Goal: Task Accomplishment & Management: Complete application form

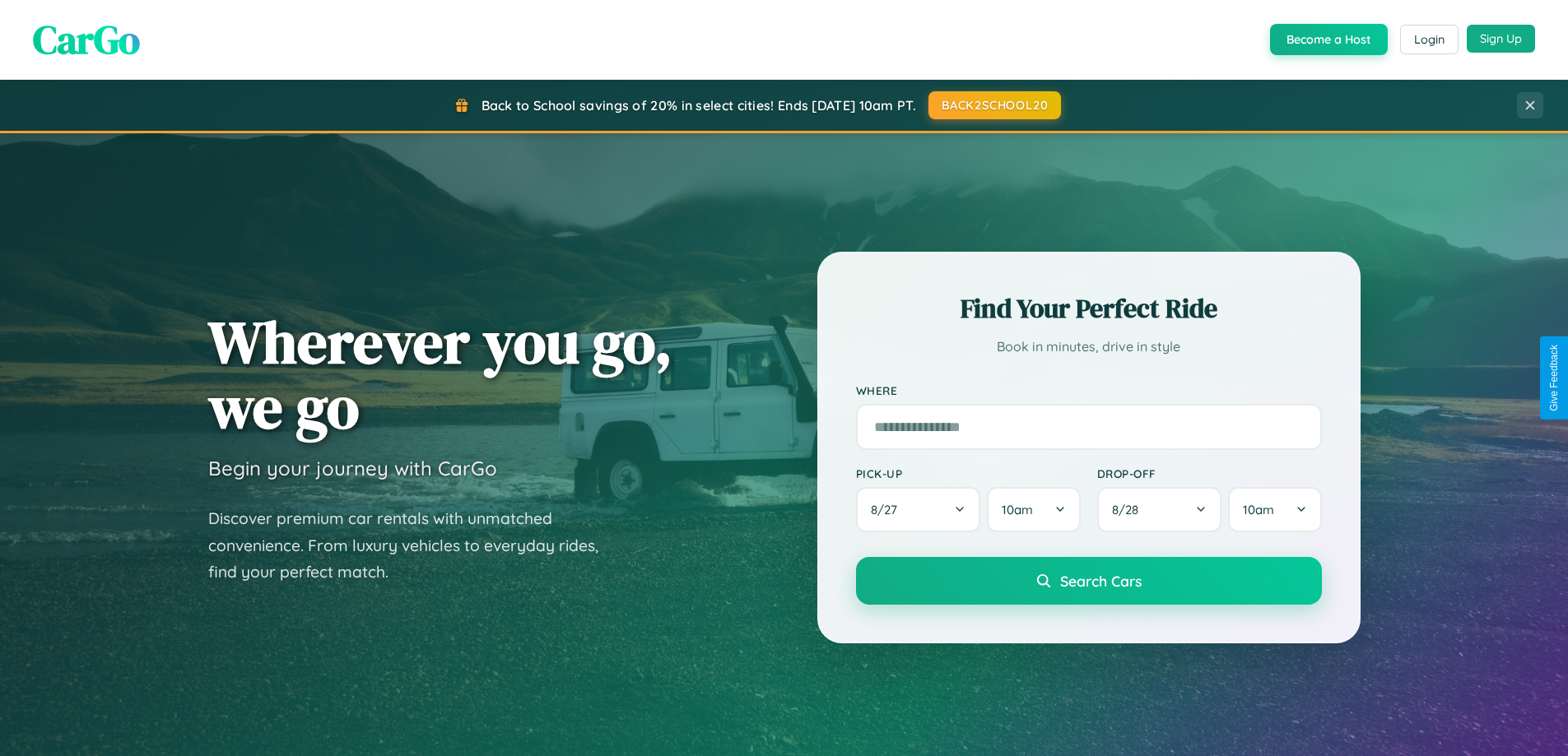
click at [1500, 39] on button "Sign Up" at bounding box center [1500, 38] width 68 height 28
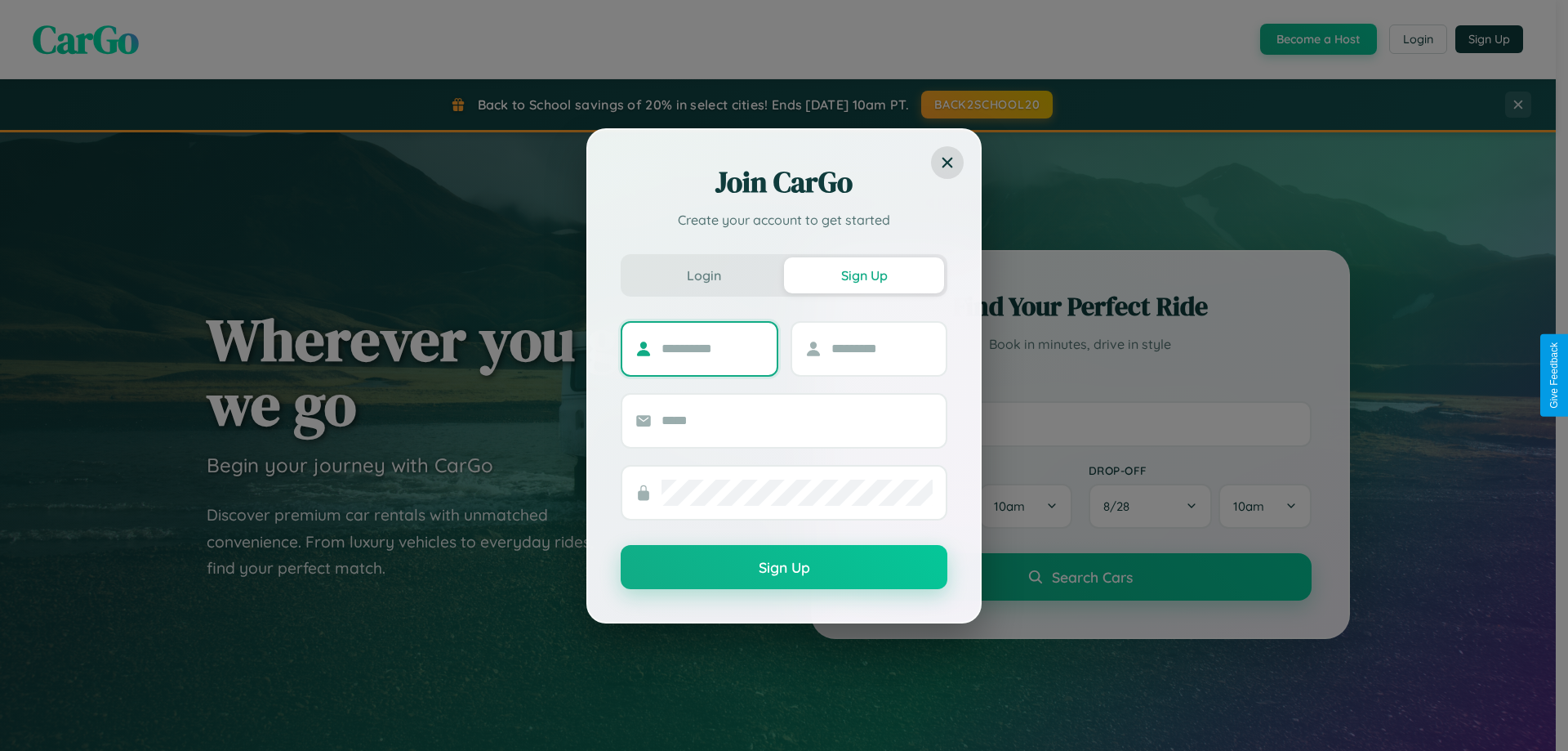
click at [712, 348] on input "text" at bounding box center [712, 348] width 102 height 26
type input "*****"
click at [882, 348] on input "text" at bounding box center [883, 348] width 102 height 26
type input "****"
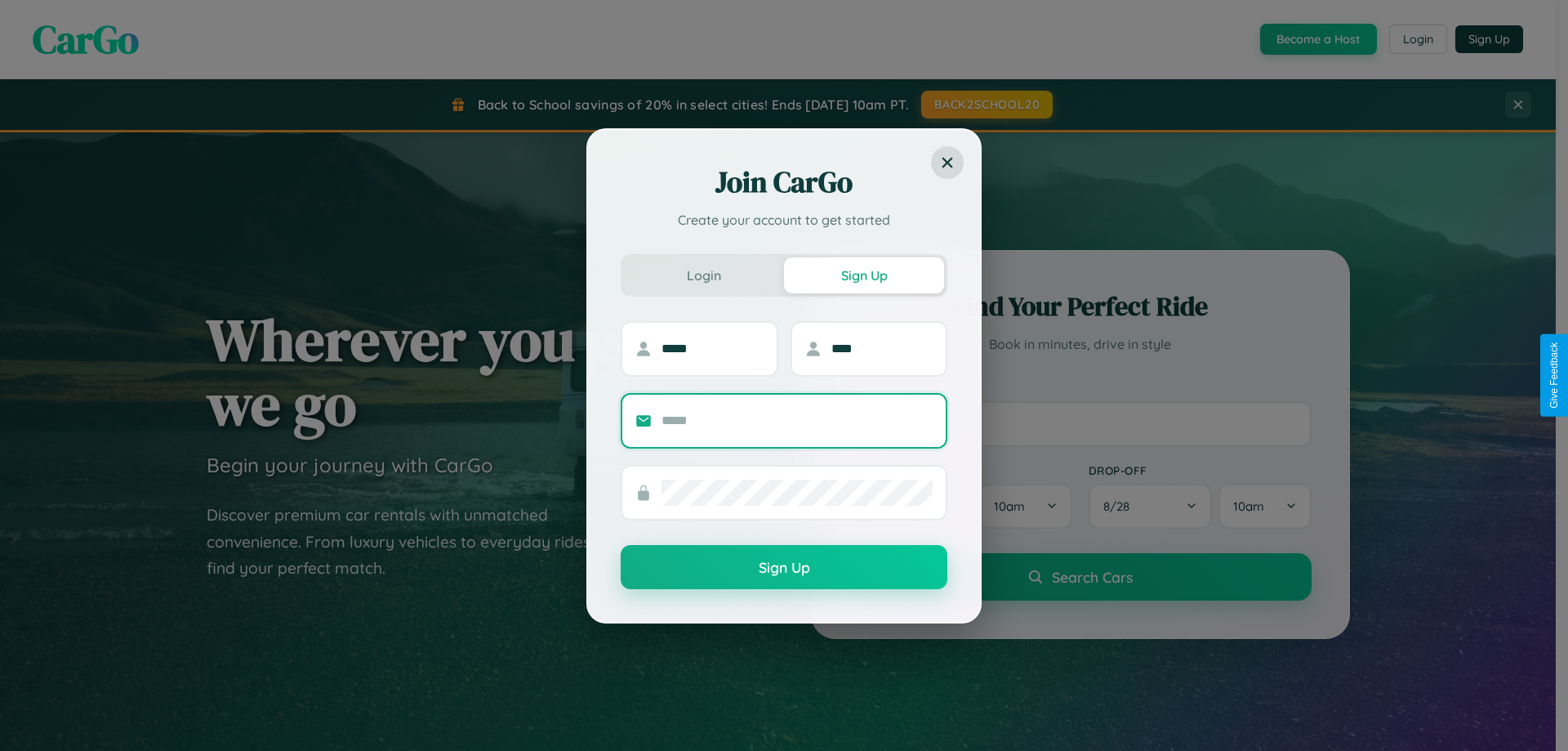
click at [797, 420] on input "text" at bounding box center [797, 420] width 271 height 26
type input "**********"
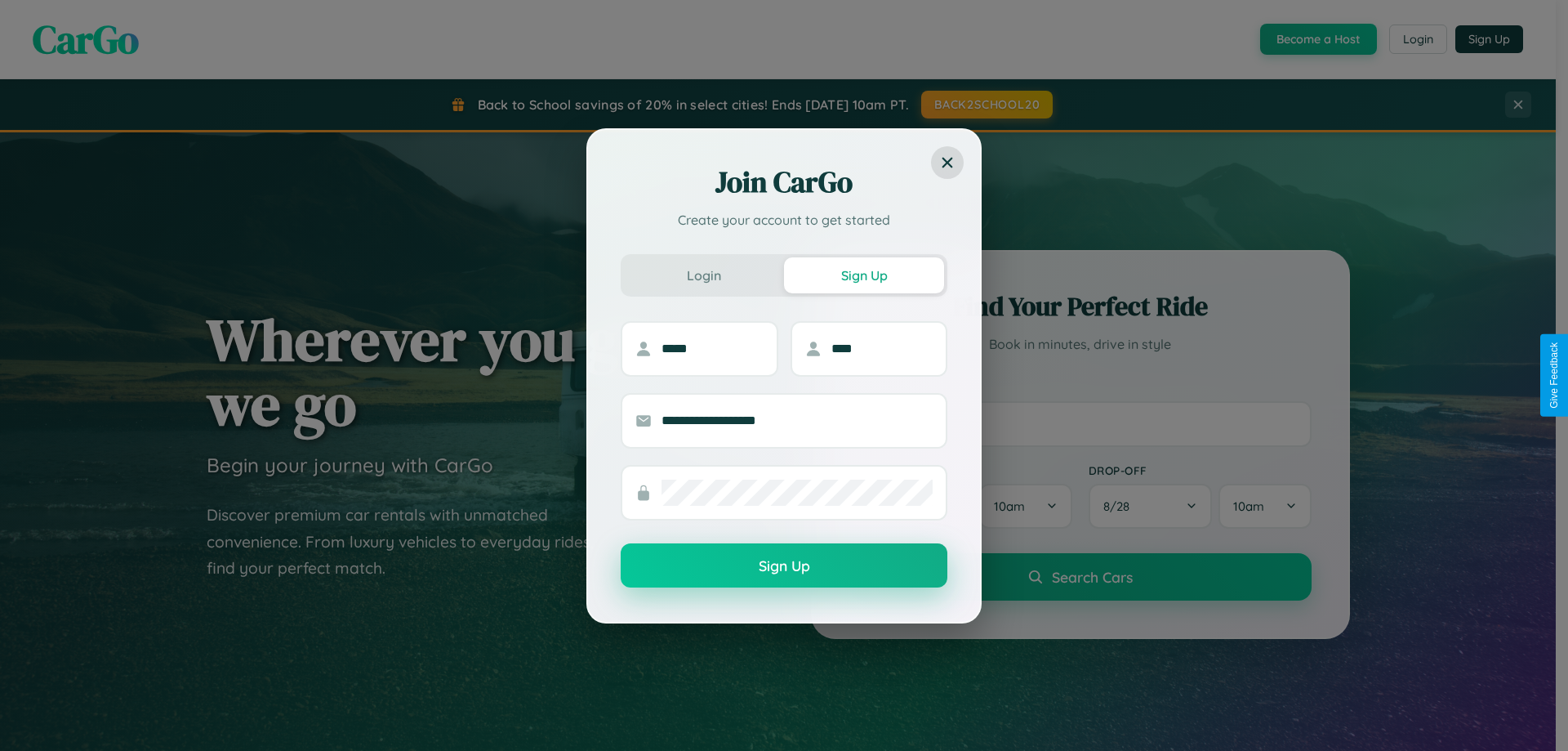
click at [784, 566] on button "Sign Up" at bounding box center [784, 566] width 326 height 44
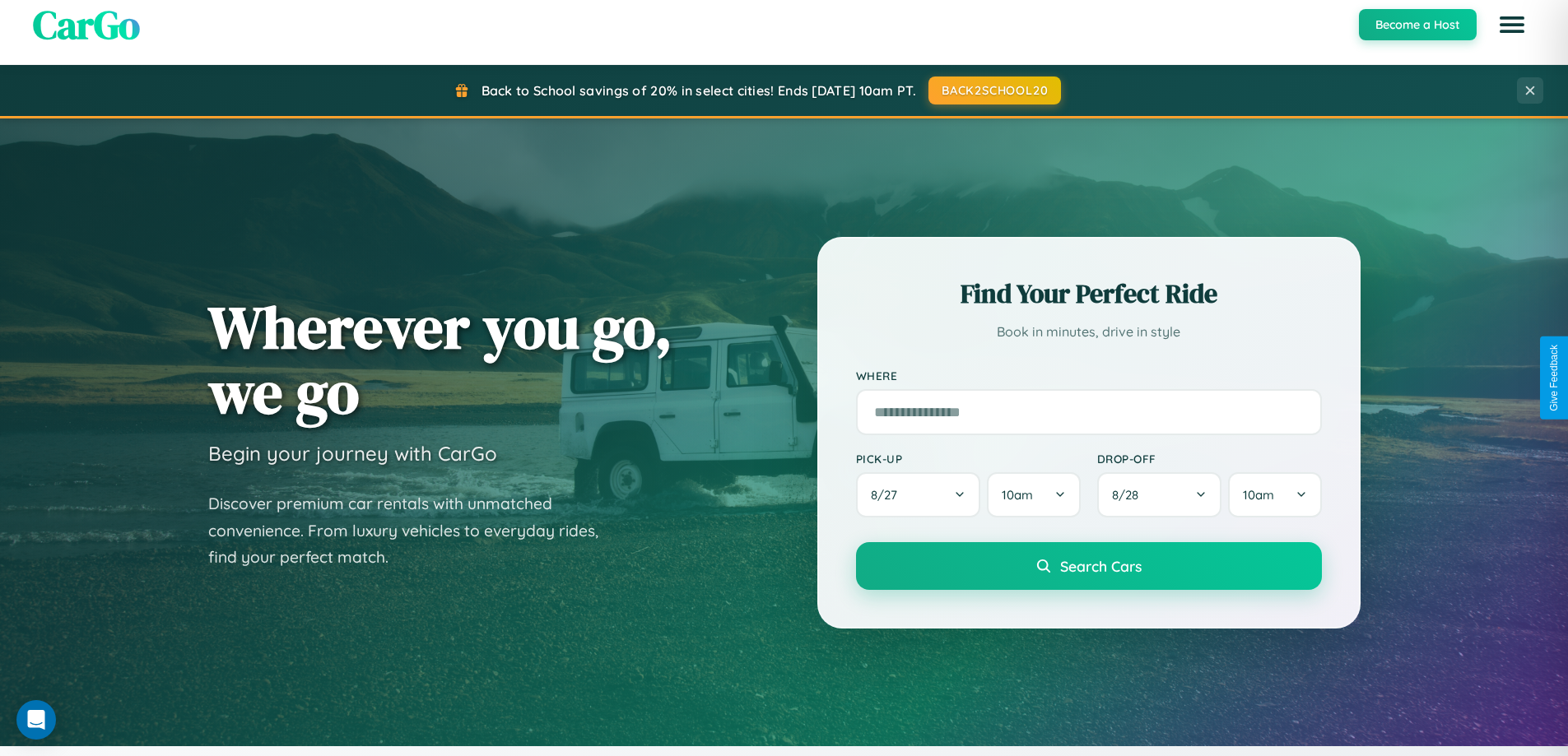
scroll to position [709, 0]
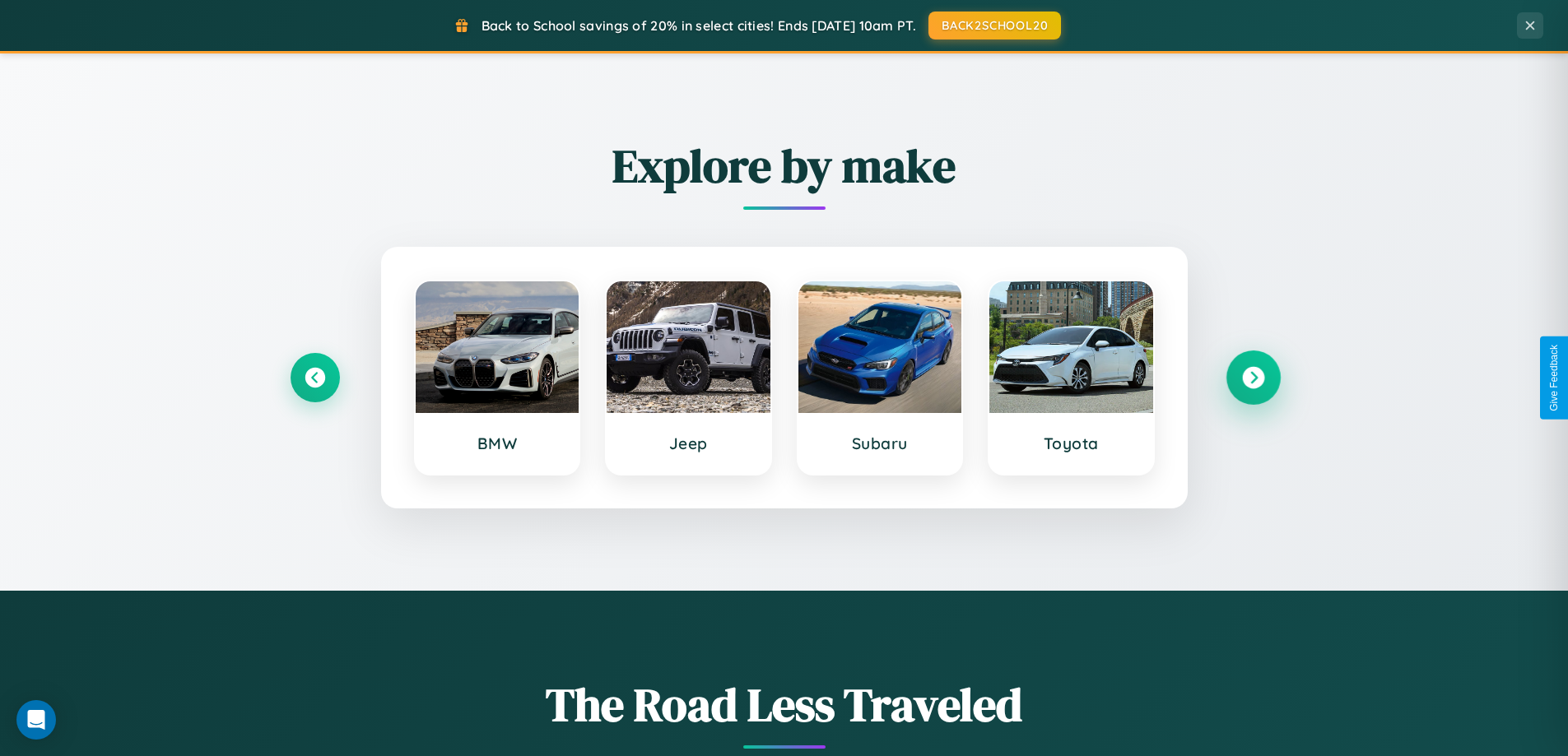
click at [1253, 378] on icon at bounding box center [1253, 378] width 22 height 22
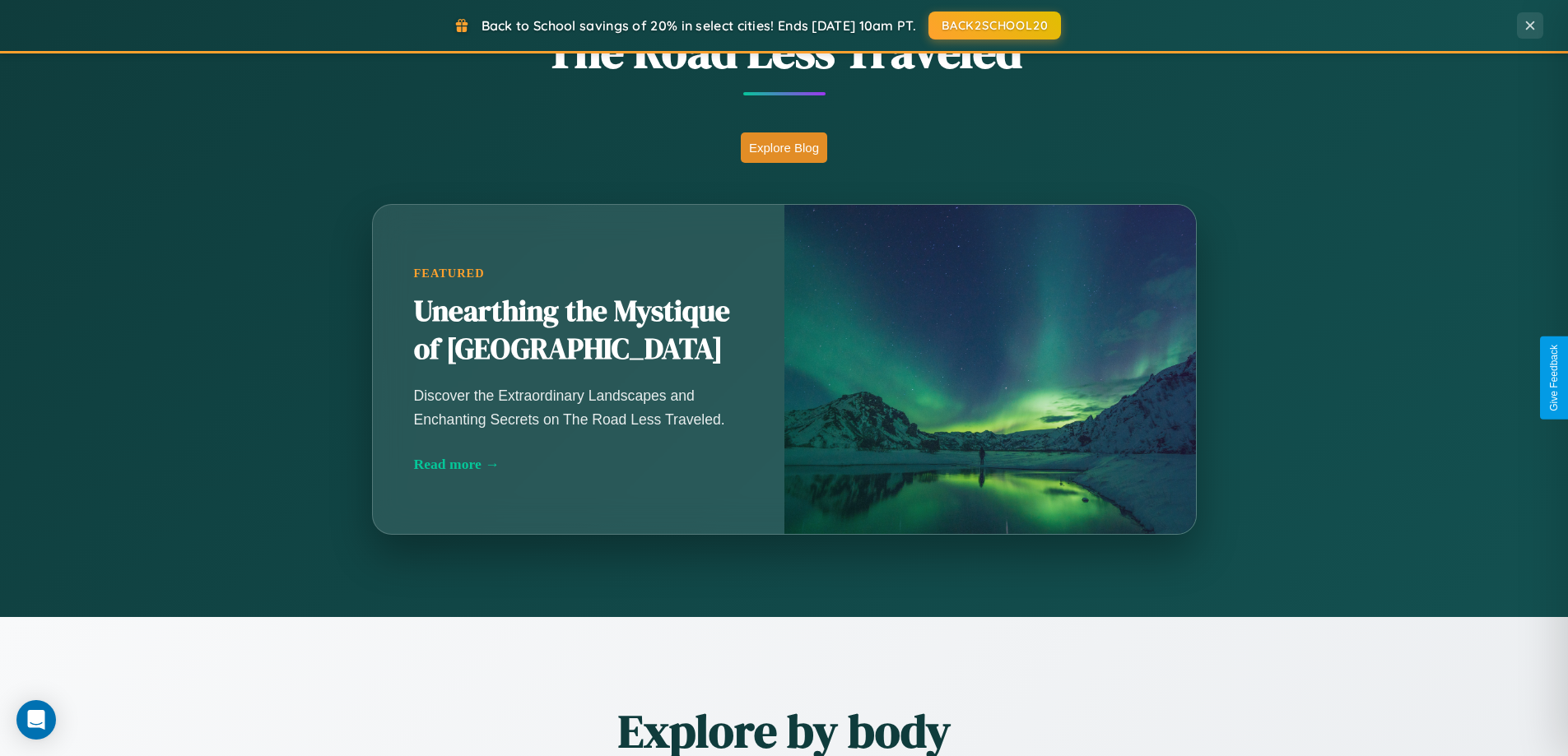
scroll to position [3165, 0]
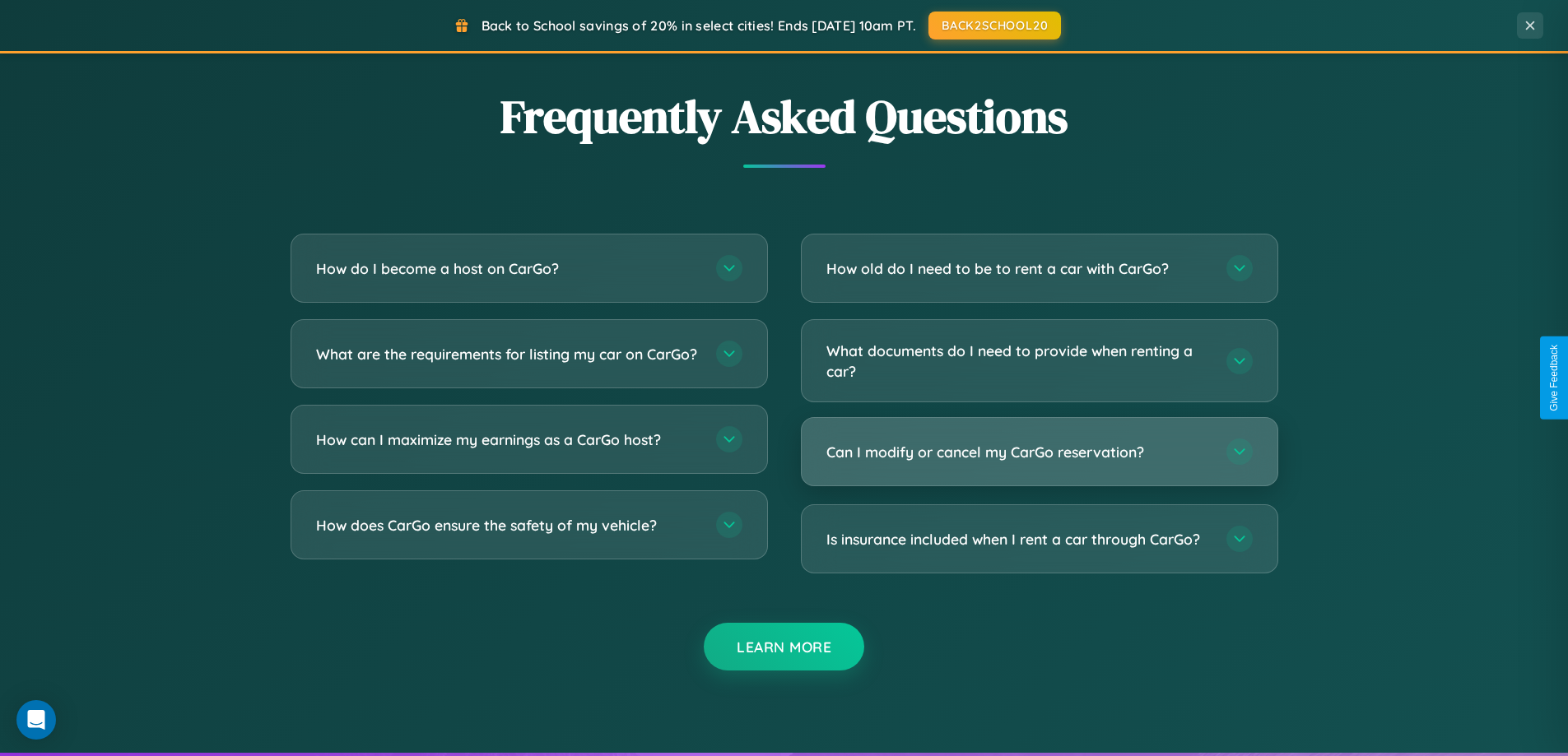
click at [1039, 452] on h3 "Can I modify or cancel my CarGo reservation?" at bounding box center [1018, 452] width 384 height 20
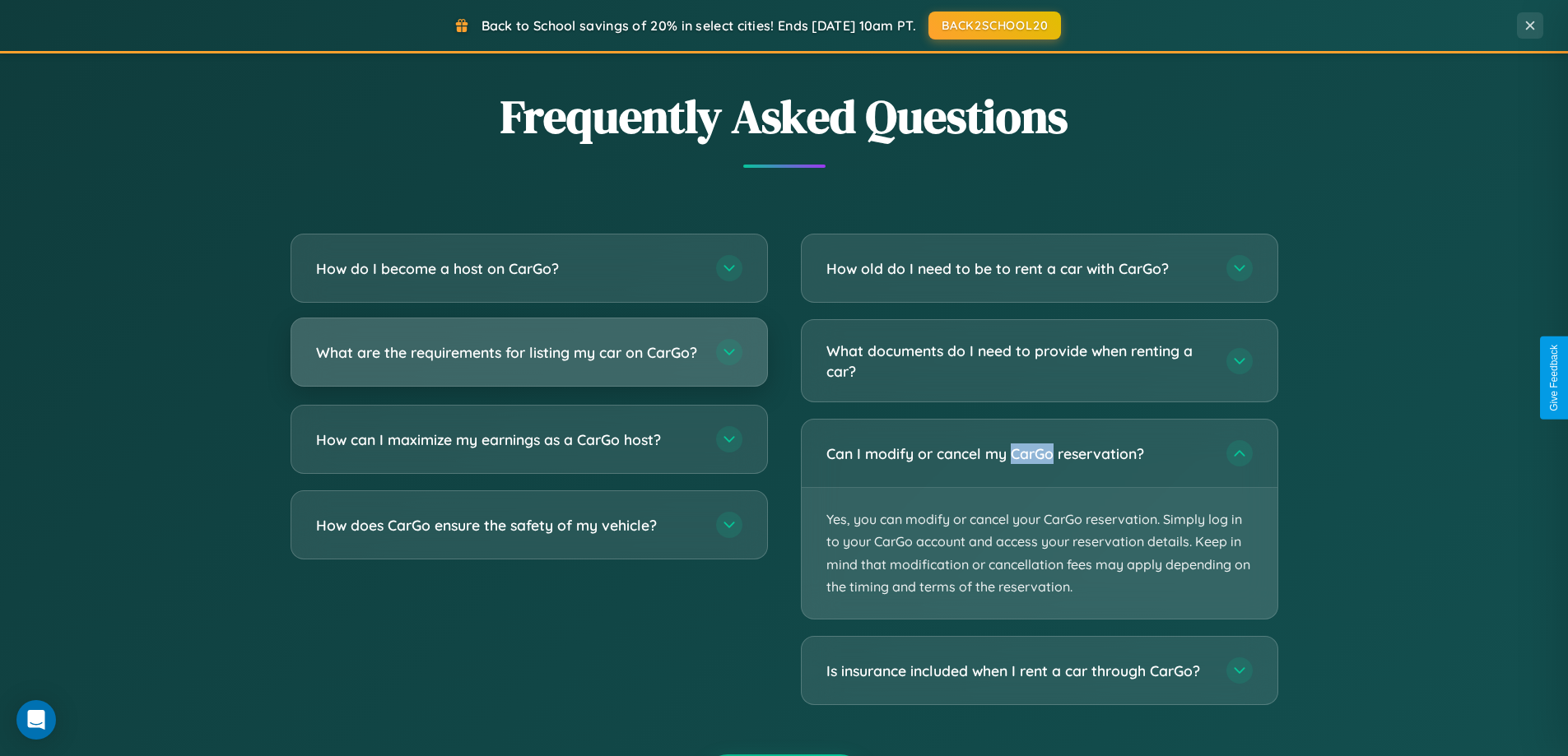
click at [528, 360] on h3 "What are the requirements for listing my car on CarGo?" at bounding box center [508, 352] width 384 height 20
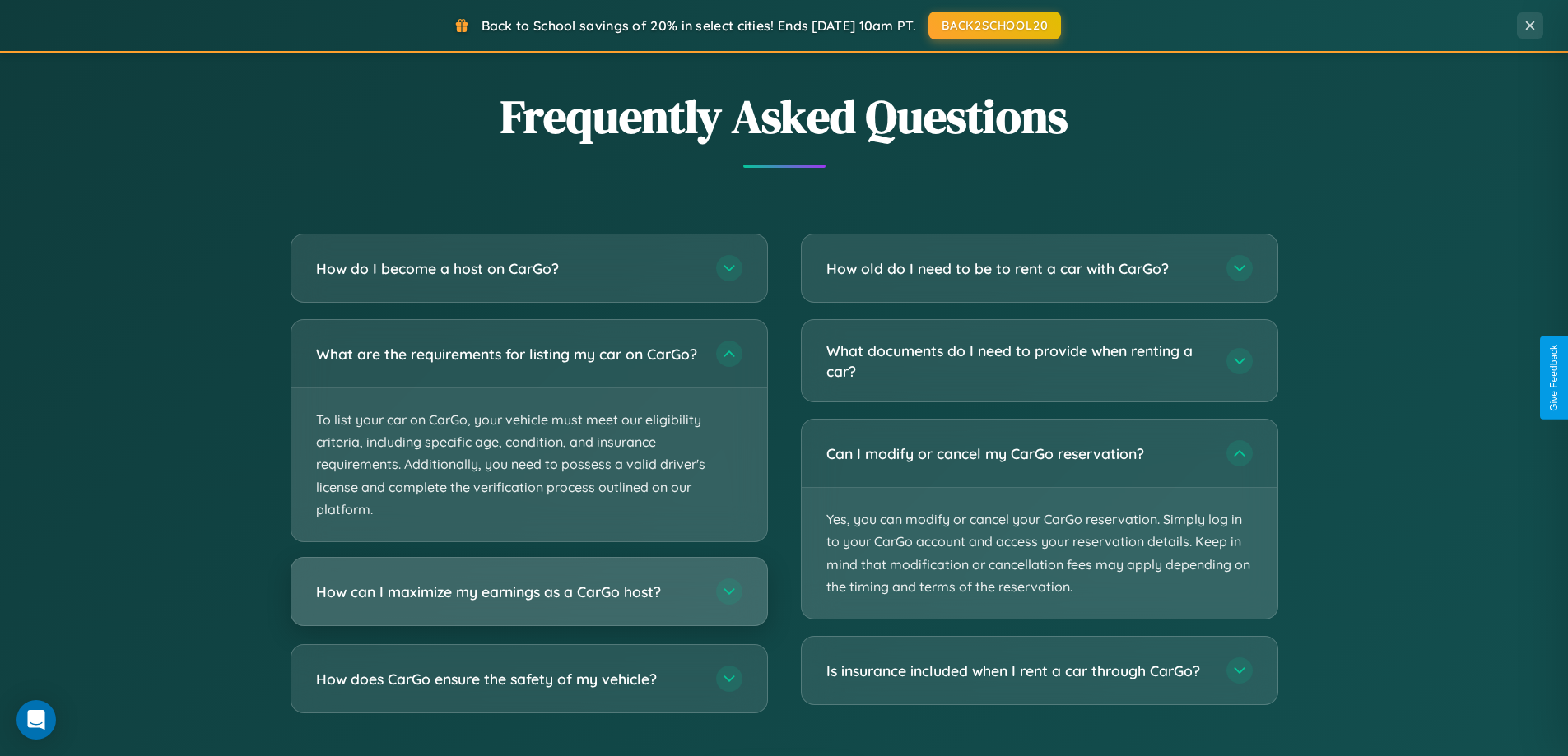
click at [528, 602] on h3 "How can I maximize my earnings as a CarGo host?" at bounding box center [508, 592] width 384 height 20
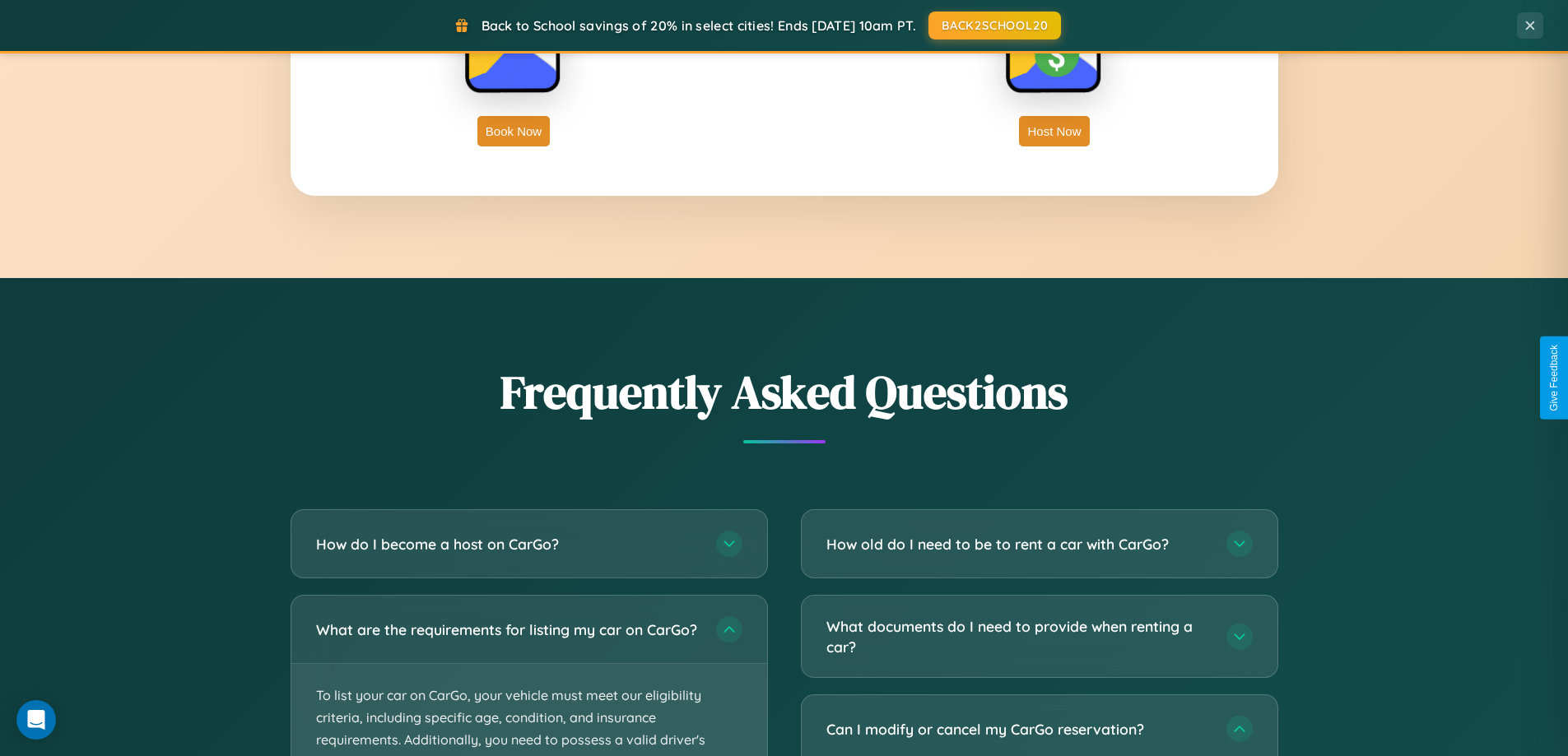
scroll to position [2643, 0]
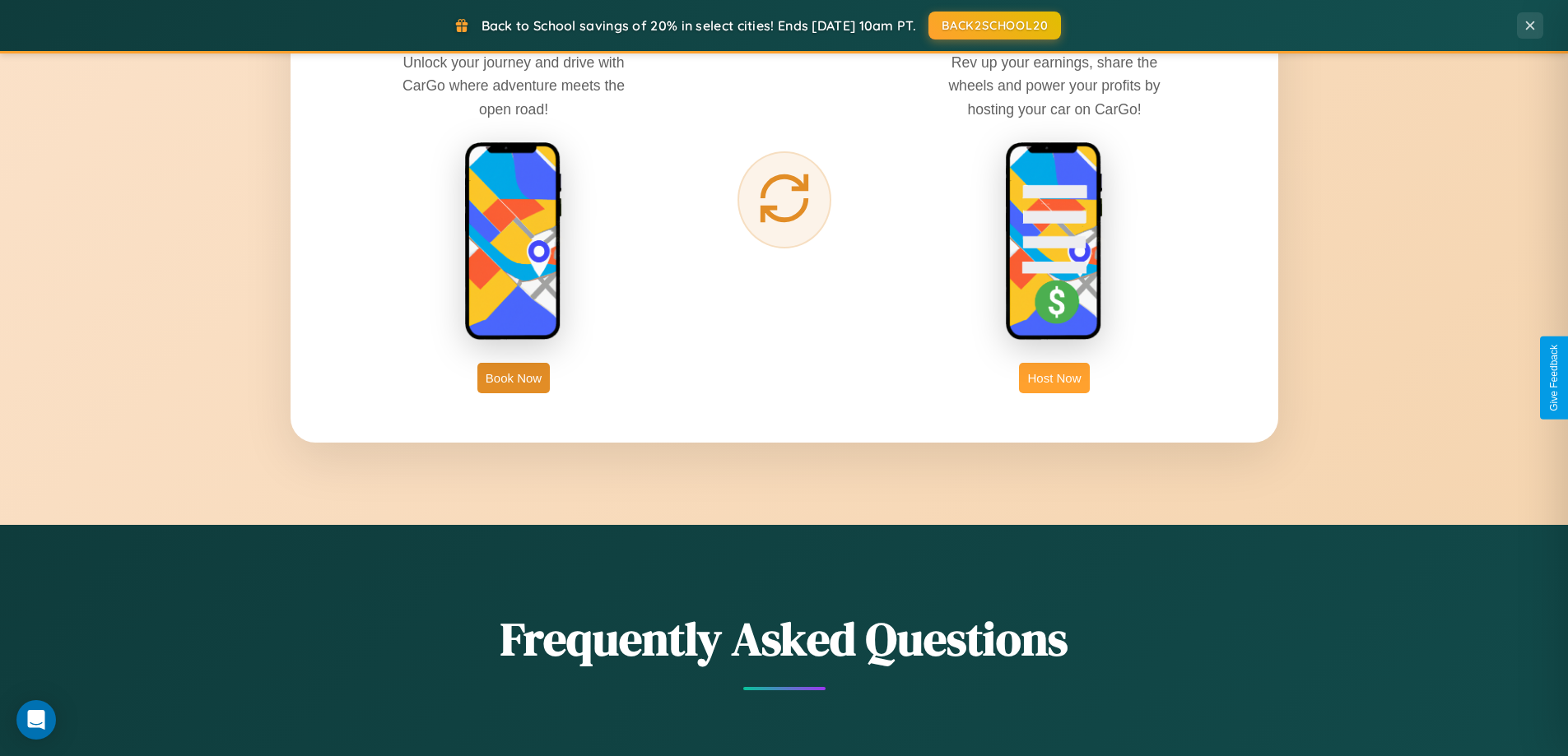
click at [1054, 378] on button "Host Now" at bounding box center [1053, 378] width 70 height 30
